Goal: Entertainment & Leisure: Browse casually

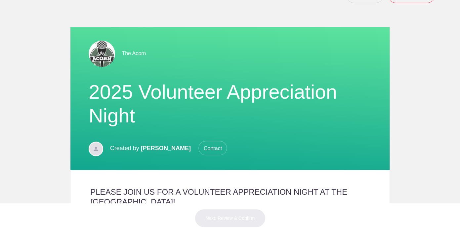
scroll to position [23, 0]
